Goal: Task Accomplishment & Management: Manage account settings

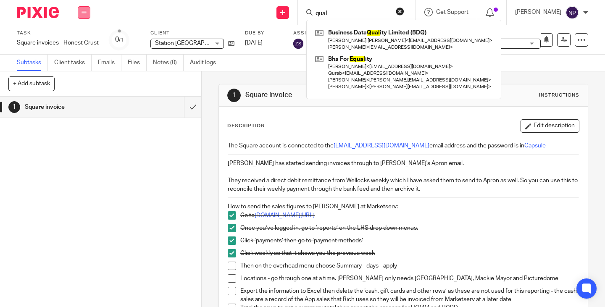
click at [87, 8] on button at bounding box center [84, 12] width 13 height 13
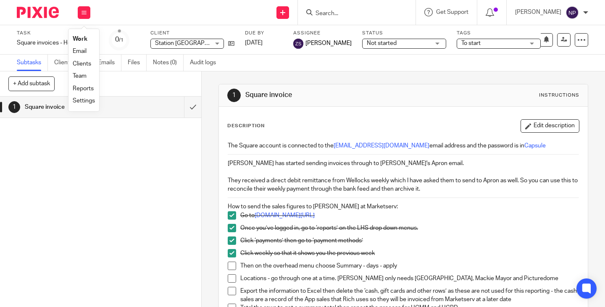
click at [87, 37] on link "Work" at bounding box center [80, 39] width 15 height 6
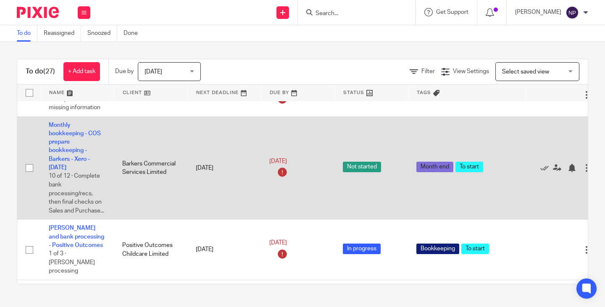
scroll to position [336, 0]
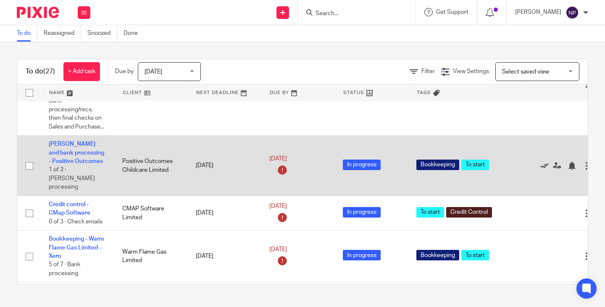
click at [545, 170] on icon at bounding box center [545, 166] width 8 height 8
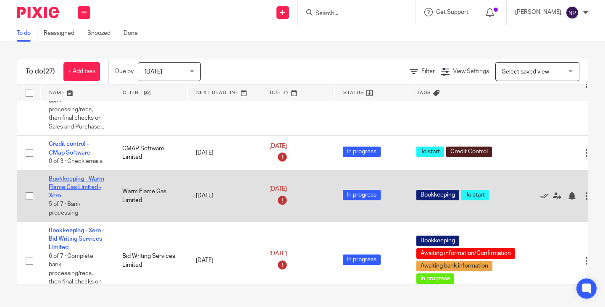
click at [82, 188] on link "Bookkeeping - Warm Flame Gas Limited - Xero" at bounding box center [77, 187] width 56 height 23
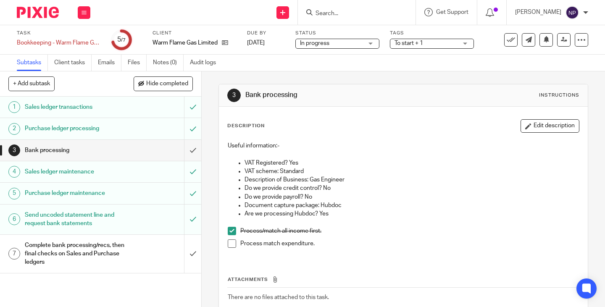
click at [228, 243] on span at bounding box center [232, 244] width 8 height 8
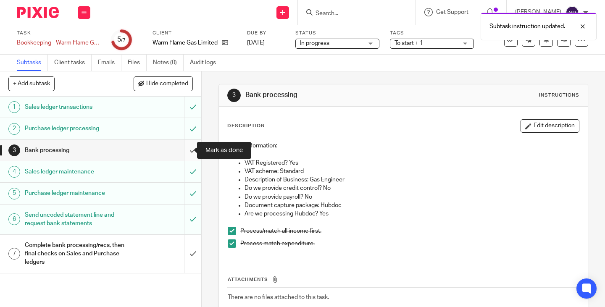
click at [184, 147] on input "submit" at bounding box center [100, 150] width 201 height 21
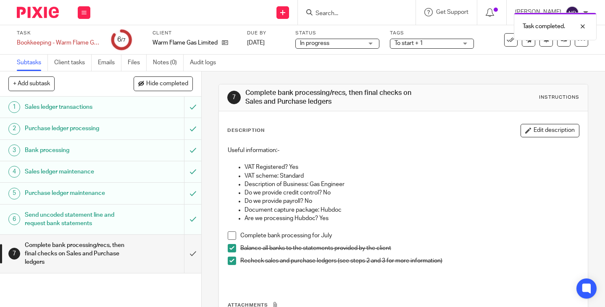
click at [229, 235] on span at bounding box center [232, 236] width 8 height 8
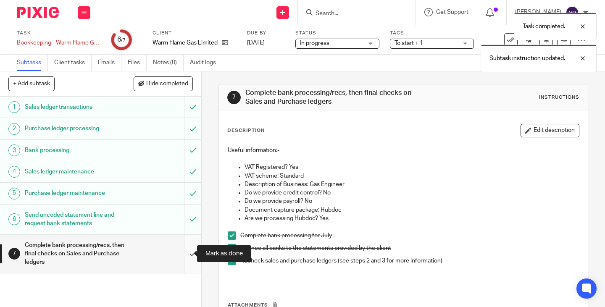
click at [186, 254] on input "submit" at bounding box center [100, 254] width 201 height 38
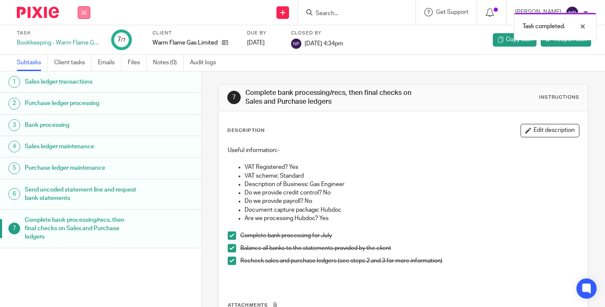
click at [88, 15] on button at bounding box center [84, 12] width 13 height 13
click at [82, 39] on link "Work" at bounding box center [80, 39] width 15 height 6
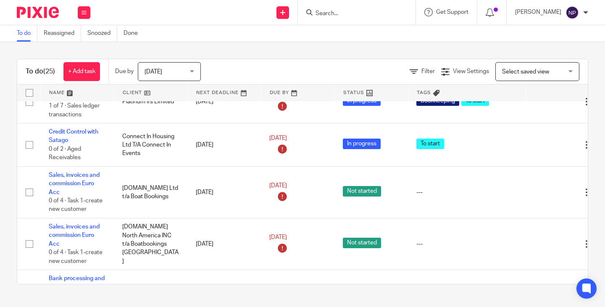
scroll to position [505, 0]
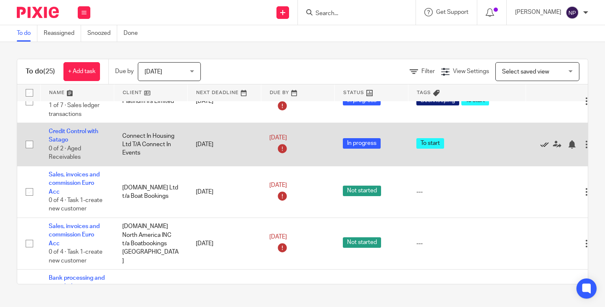
click at [545, 149] on icon at bounding box center [545, 144] width 8 height 8
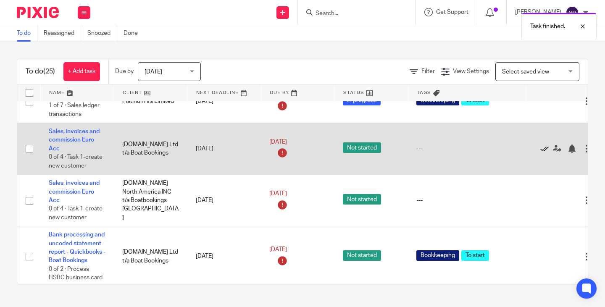
click at [545, 153] on icon at bounding box center [545, 149] width 8 height 8
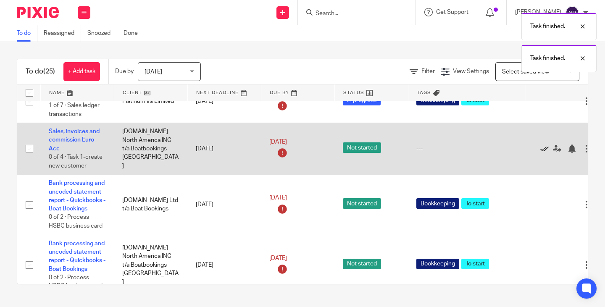
click at [545, 153] on icon at bounding box center [545, 149] width 8 height 8
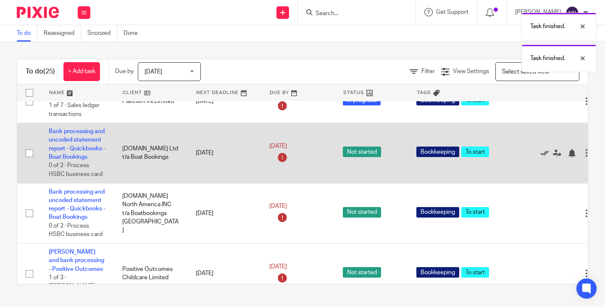
click at [545, 158] on icon at bounding box center [545, 153] width 8 height 8
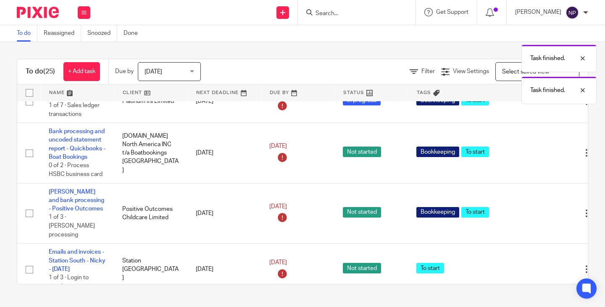
click at [545, 158] on icon at bounding box center [545, 153] width 8 height 8
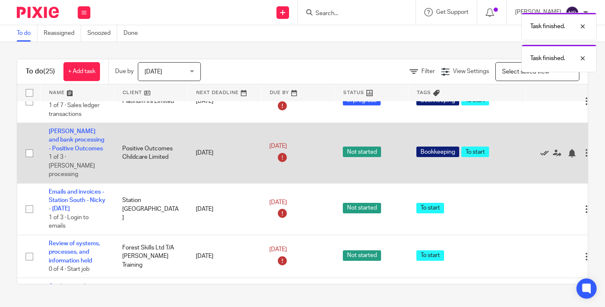
click at [545, 158] on icon at bounding box center [545, 153] width 8 height 8
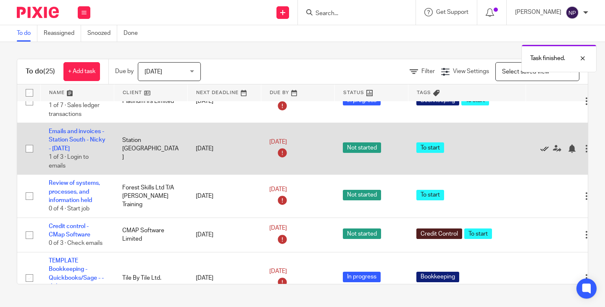
click at [544, 153] on icon at bounding box center [545, 149] width 8 height 8
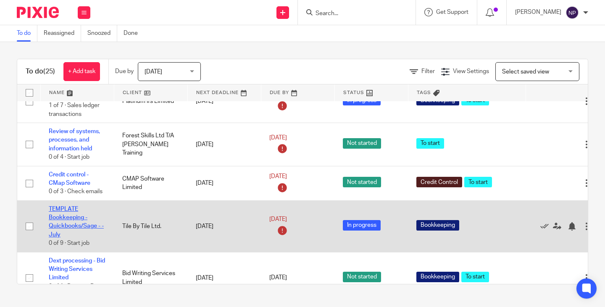
click at [62, 235] on link "TEMPLATE Bookkeeping - Quickbooks/Sage - - July" at bounding box center [76, 222] width 55 height 32
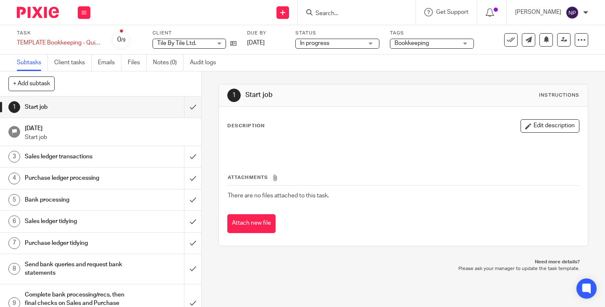
click at [341, 11] on input "Search" at bounding box center [353, 14] width 76 height 8
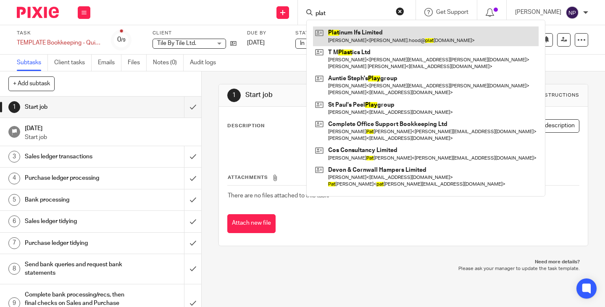
type input "plat"
click at [367, 39] on link at bounding box center [426, 35] width 226 height 19
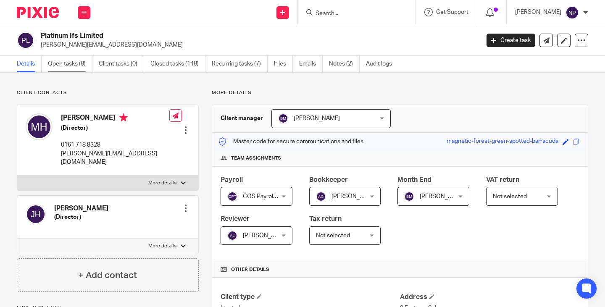
click at [63, 63] on link "Open tasks (8)" at bounding box center [70, 64] width 45 height 16
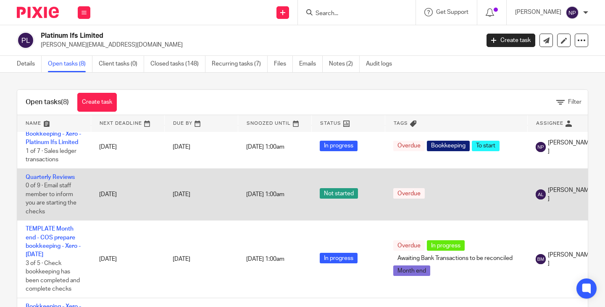
scroll to position [168, 0]
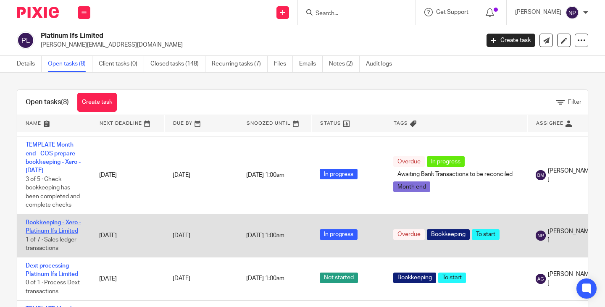
click at [42, 229] on link "Bookkeeping - Xero - Platinum Ifs Limited" at bounding box center [54, 227] width 56 height 14
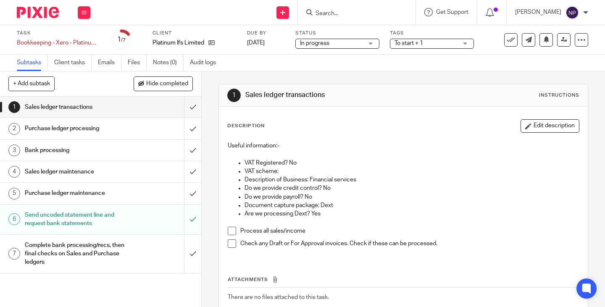
click at [64, 132] on h1 "Purchase ledger processing" at bounding box center [75, 128] width 101 height 13
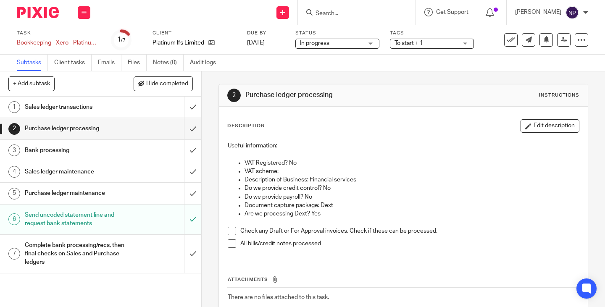
click at [87, 149] on h1 "Bank processing" at bounding box center [75, 150] width 101 height 13
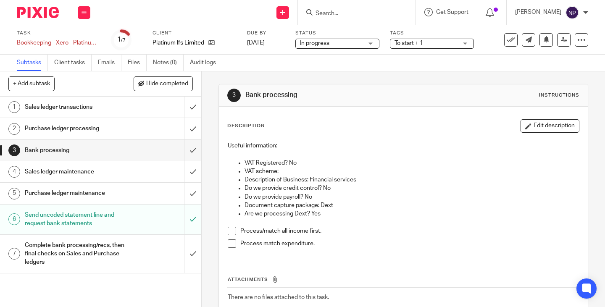
click at [63, 172] on h1 "Sales ledger maintenance" at bounding box center [75, 172] width 101 height 13
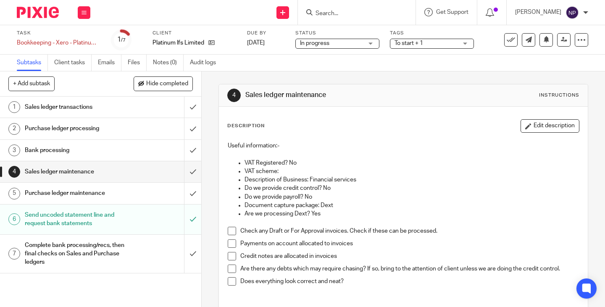
click at [230, 228] on span at bounding box center [232, 231] width 8 height 8
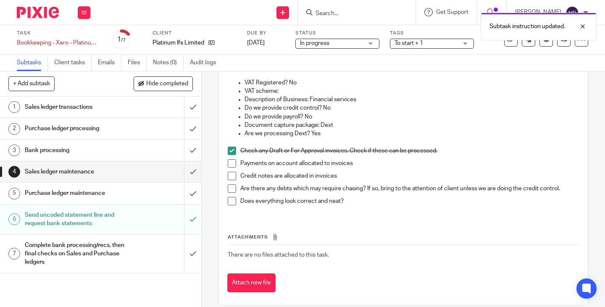
scroll to position [84, 0]
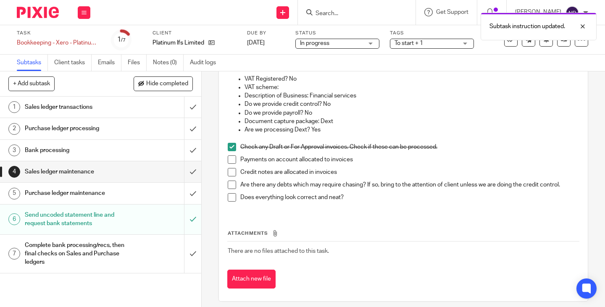
click at [229, 182] on span at bounding box center [232, 185] width 8 height 8
click at [108, 196] on h1 "Purchase ledger maintenance" at bounding box center [75, 193] width 101 height 13
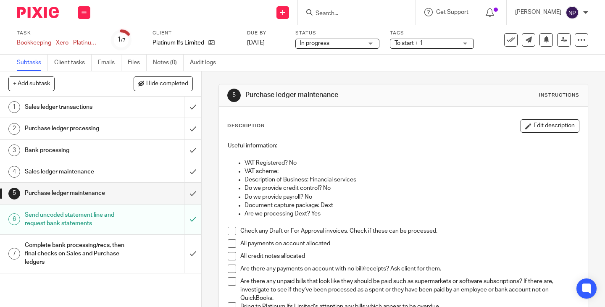
scroll to position [84, 0]
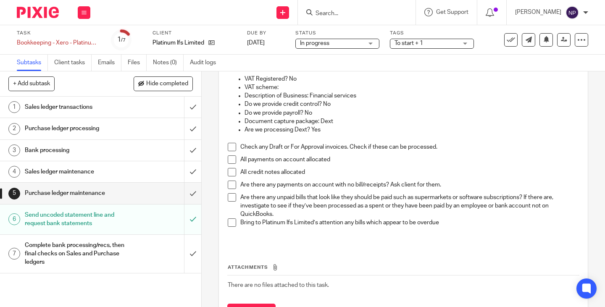
click at [352, 12] on input "Search" at bounding box center [353, 14] width 76 height 8
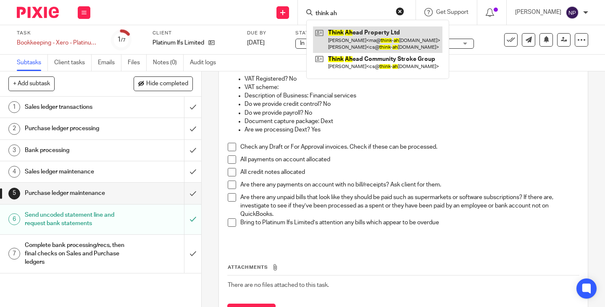
type input "think ah"
click at [366, 40] on link at bounding box center [378, 39] width 130 height 26
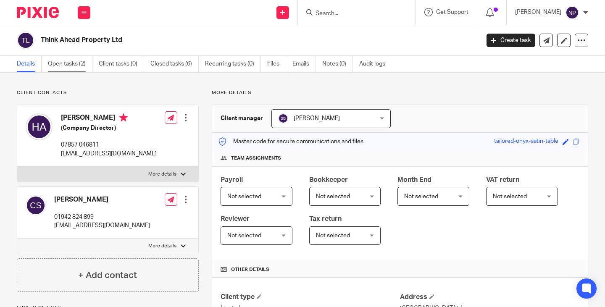
click at [68, 61] on link "Open tasks (2)" at bounding box center [70, 64] width 45 height 16
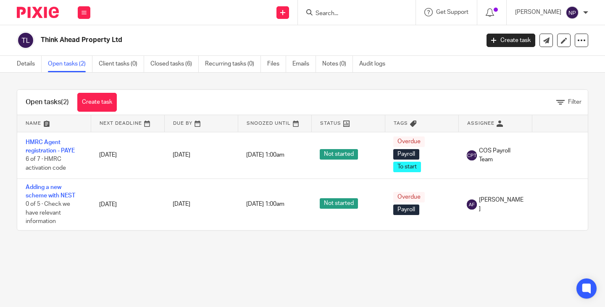
click at [343, 12] on input "Search" at bounding box center [353, 14] width 76 height 8
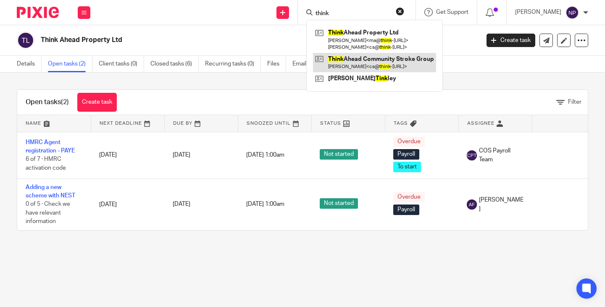
type input "think"
click at [362, 60] on link at bounding box center [374, 62] width 123 height 19
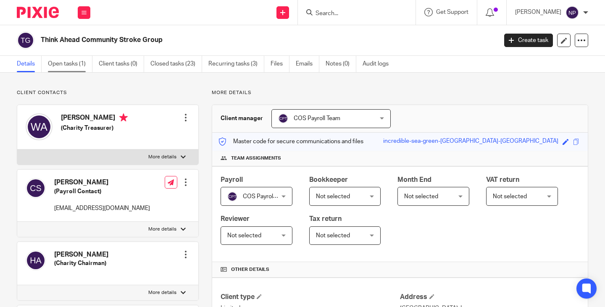
click at [61, 61] on link "Open tasks (1)" at bounding box center [70, 64] width 45 height 16
